Goal: Find contact information: Find contact information

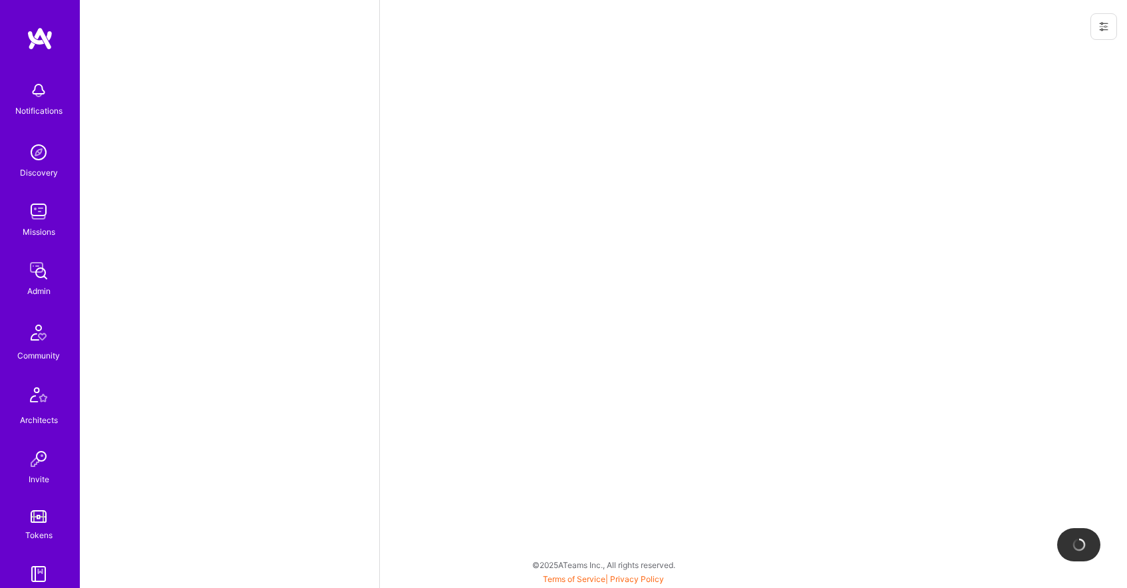
click at [590, 399] on div at bounding box center [753, 294] width 748 height 588
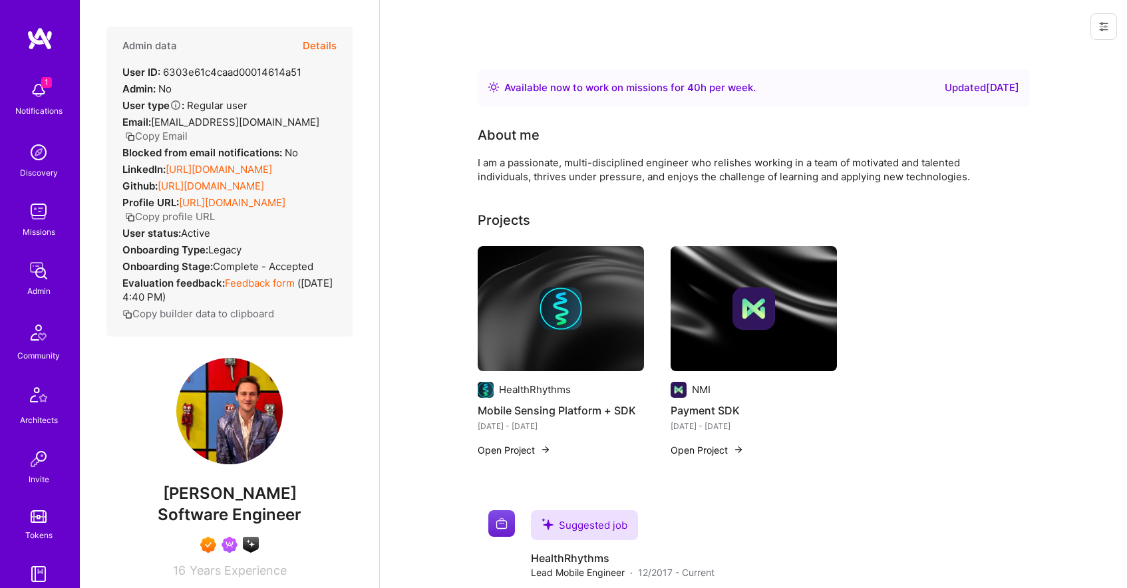
click at [226, 504] on span "[PERSON_NAME]" at bounding box center [229, 494] width 246 height 20
copy span "[PERSON_NAME]"
click at [221, 164] on div "LinkedIn: [URL][DOMAIN_NAME]" at bounding box center [197, 169] width 150 height 14
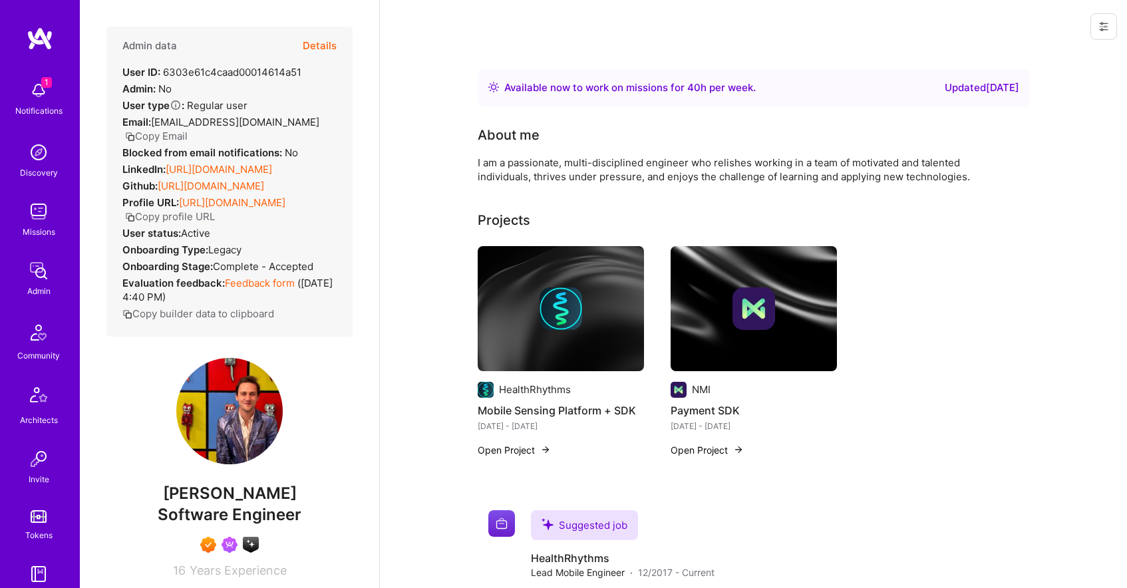
click at [186, 138] on button "Copy Email" at bounding box center [156, 136] width 63 height 14
click at [250, 524] on span "Software Engineer" at bounding box center [230, 514] width 144 height 19
copy span "Software Engineer"
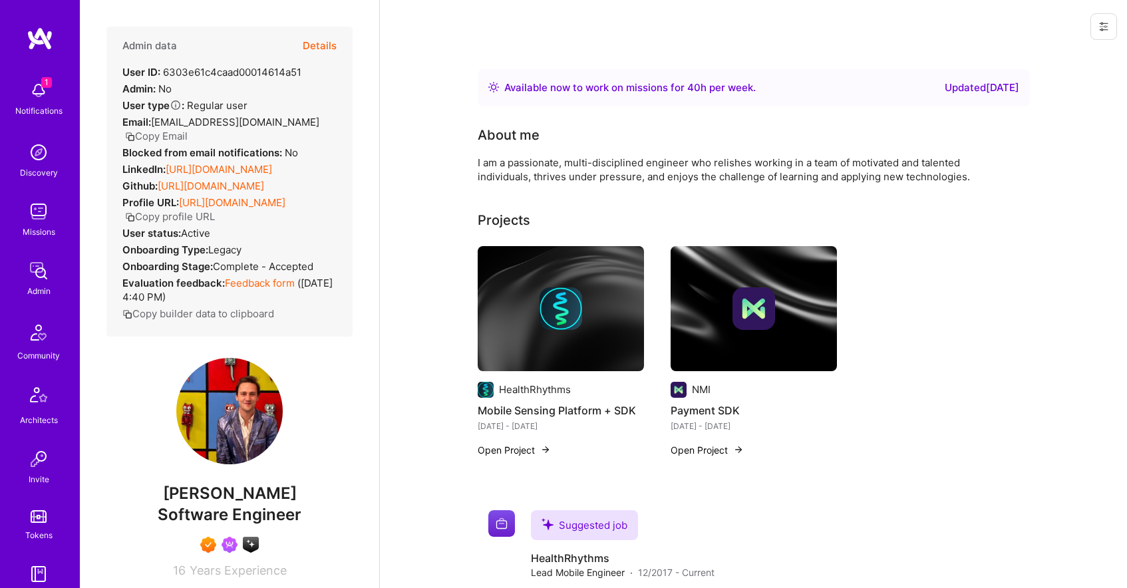
click at [594, 170] on div "I am a passionate, multi-disciplined engineer who relishes working in a team of…" at bounding box center [744, 170] width 532 height 28
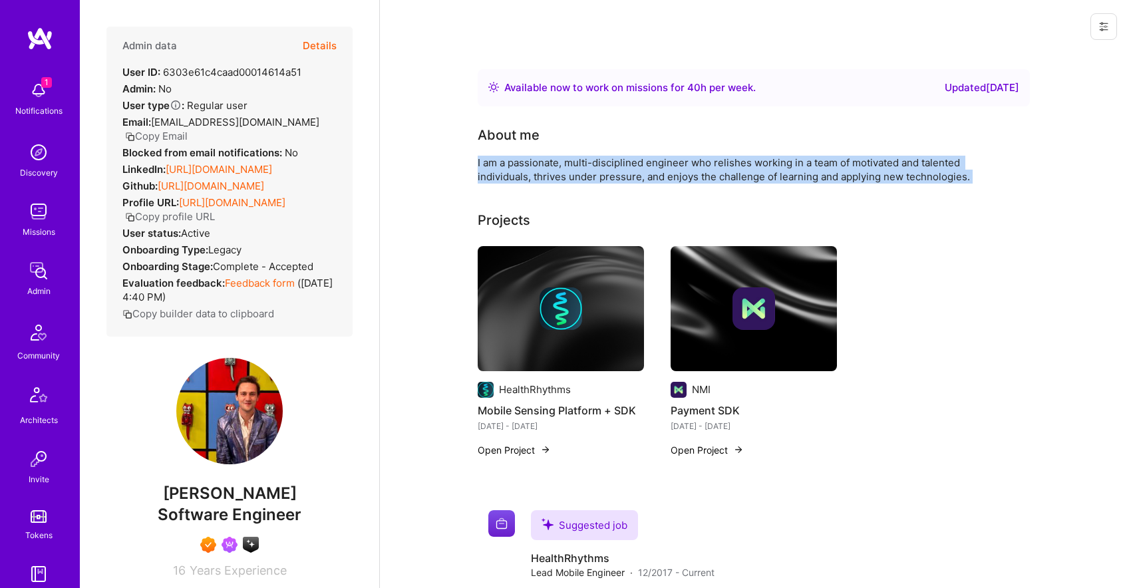
click at [594, 170] on div "I am a passionate, multi-disciplined engineer who relishes working in a team of…" at bounding box center [744, 170] width 532 height 28
copy div "I am a passionate, multi-disciplined engineer who relishes working in a team of…"
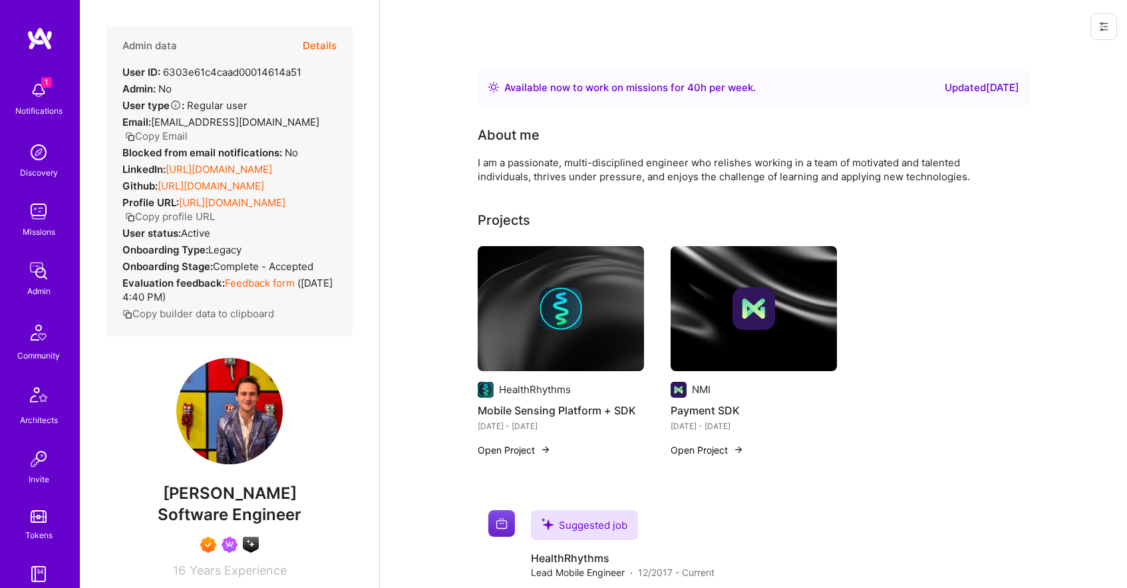
click at [218, 504] on span "[PERSON_NAME]" at bounding box center [229, 494] width 246 height 20
copy span "[PERSON_NAME]"
